Goal: Task Accomplishment & Management: Complete application form

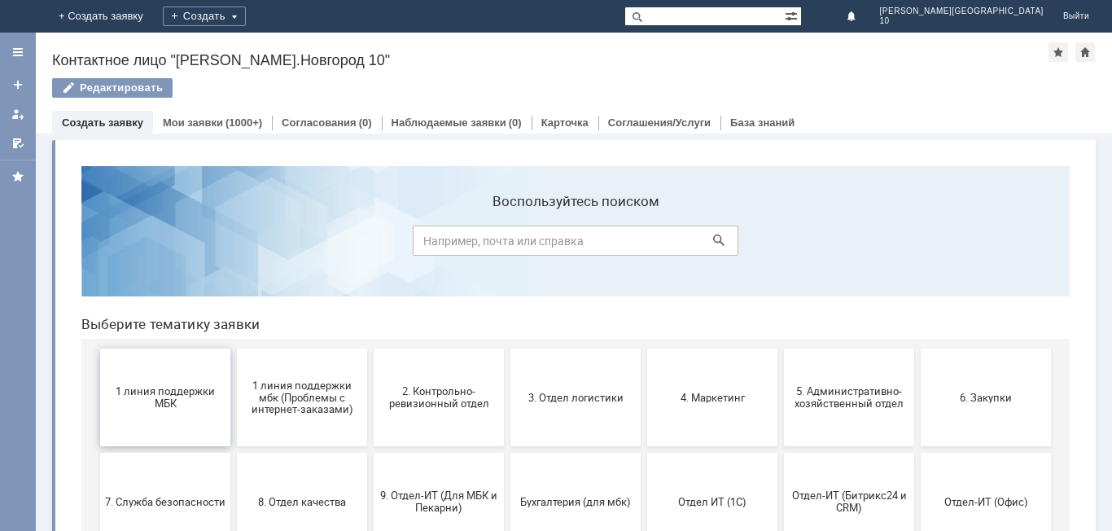
click at [194, 419] on button "1 линия поддержки МБК" at bounding box center [165, 398] width 130 height 98
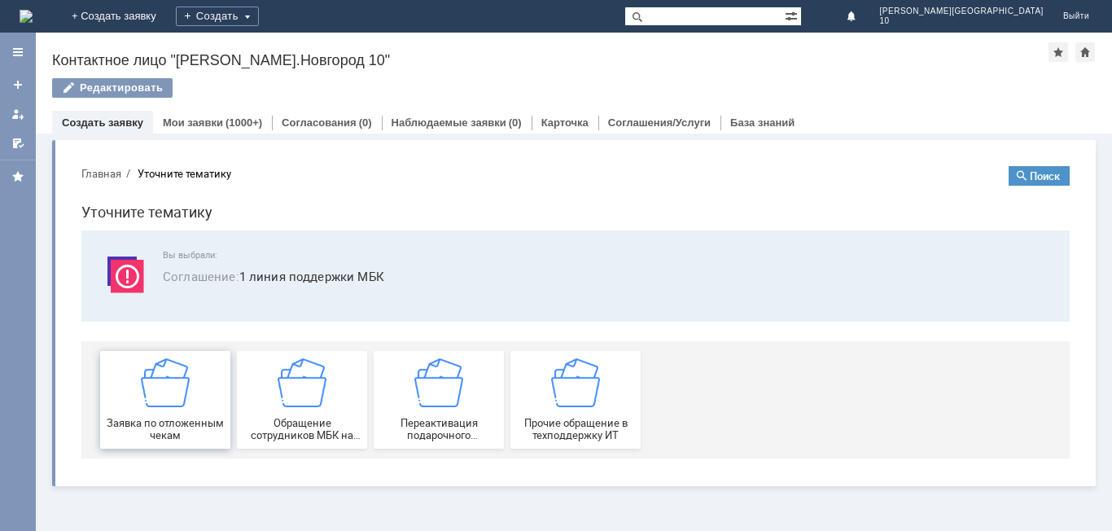
drag, startPoint x: 191, startPoint y: 416, endPoint x: 260, endPoint y: 568, distance: 167.0
click at [191, 416] on div "Заявка по отложенным чекам" at bounding box center [165, 399] width 121 height 83
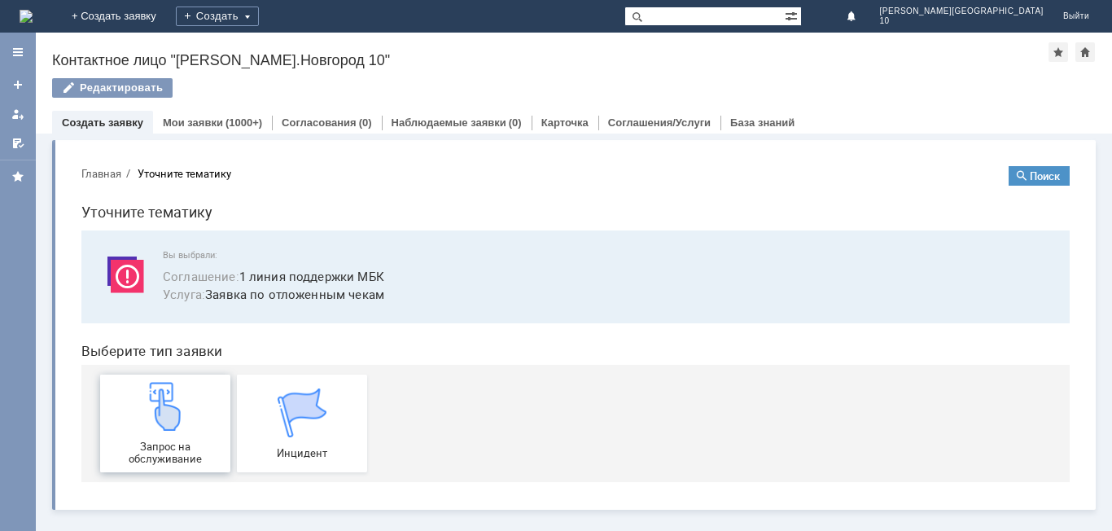
click at [191, 415] on div "Запрос на обслуживание" at bounding box center [165, 423] width 121 height 83
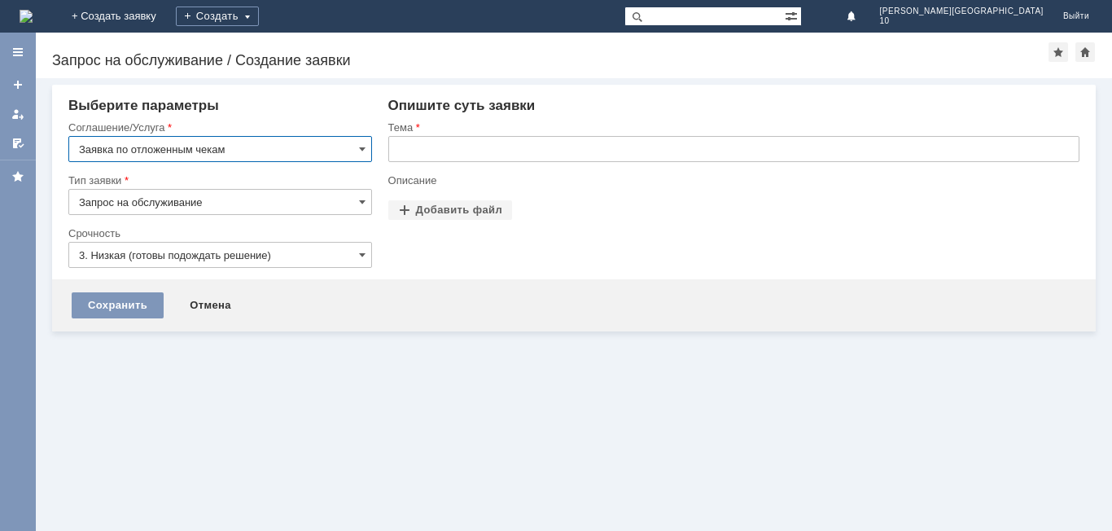
click at [404, 144] on input "text" at bounding box center [733, 149] width 691 height 26
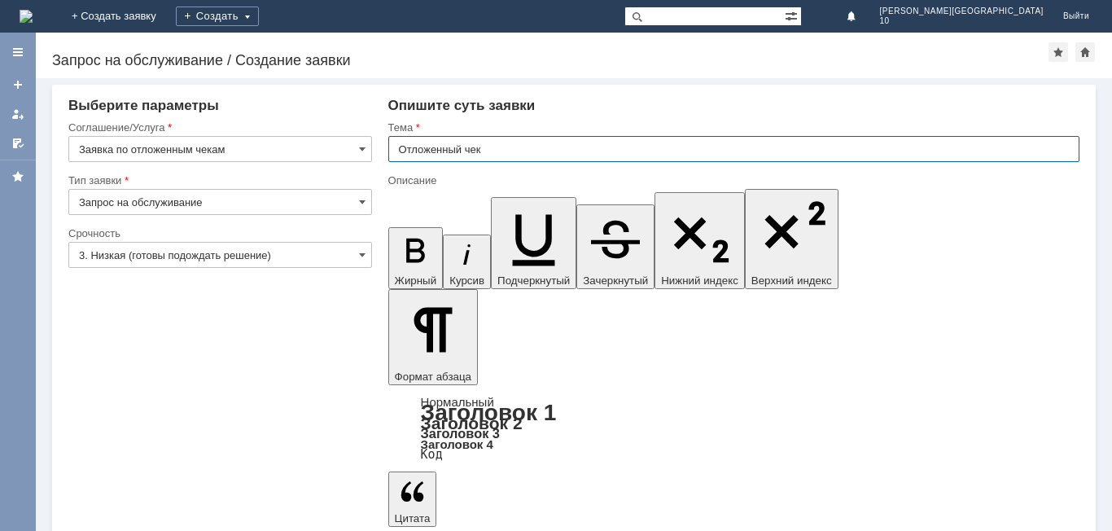
type input "Отложенный чек"
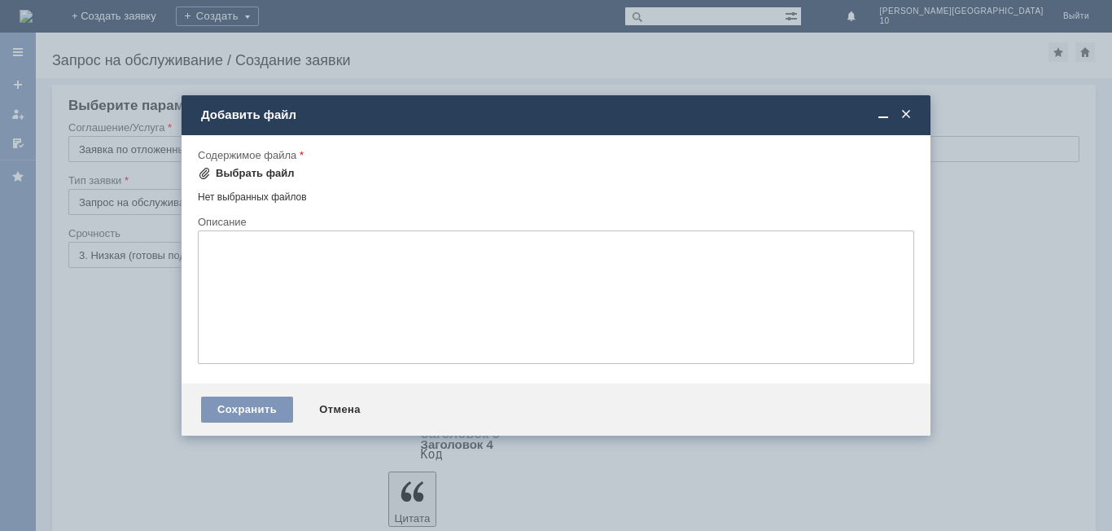
click at [241, 173] on div "Выбрать файл" at bounding box center [255, 173] width 79 height 13
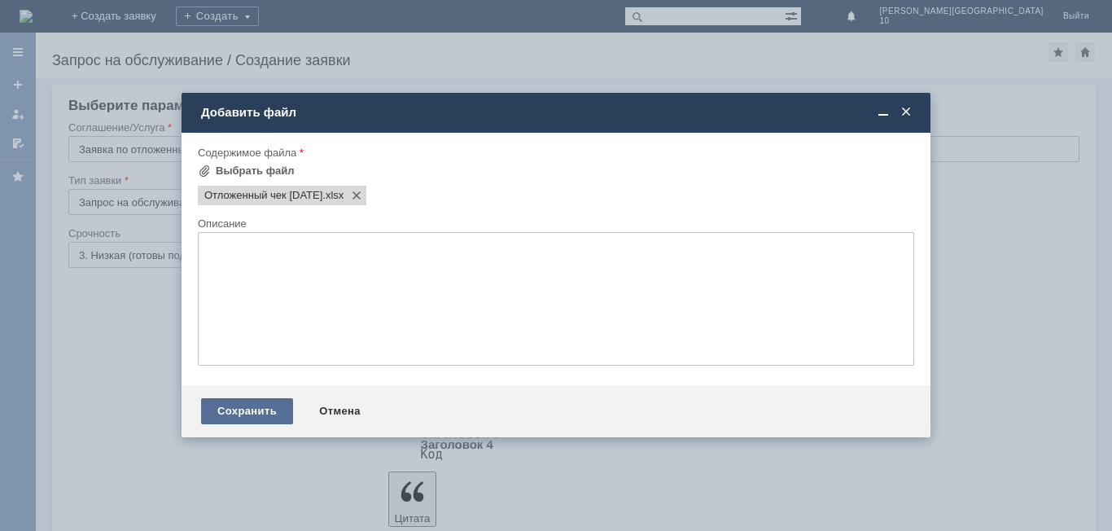
click at [260, 406] on div "Сохранить" at bounding box center [247, 411] width 92 height 26
